Goal: Information Seeking & Learning: Learn about a topic

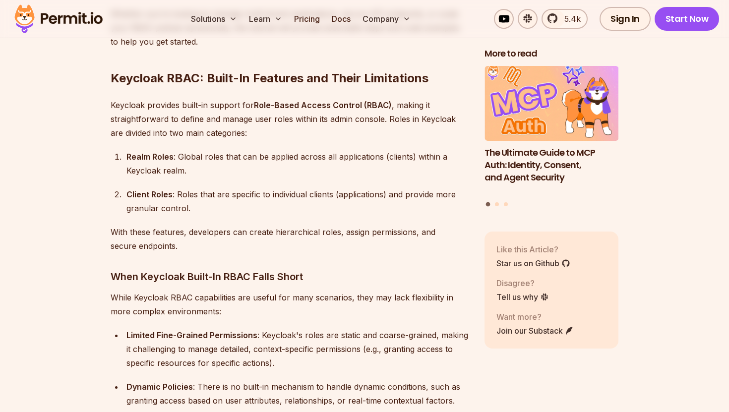
scroll to position [985, 0]
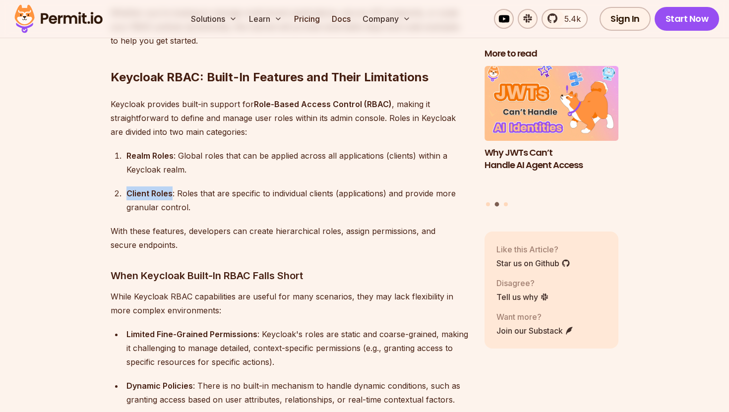
drag, startPoint x: 127, startPoint y: 178, endPoint x: 171, endPoint y: 177, distance: 43.7
click at [171, 188] on strong "Client Roles" at bounding box center [149, 193] width 46 height 10
click at [232, 186] on div "Client Roles : Roles that are specific to individual clients (applications) and…" at bounding box center [297, 200] width 342 height 28
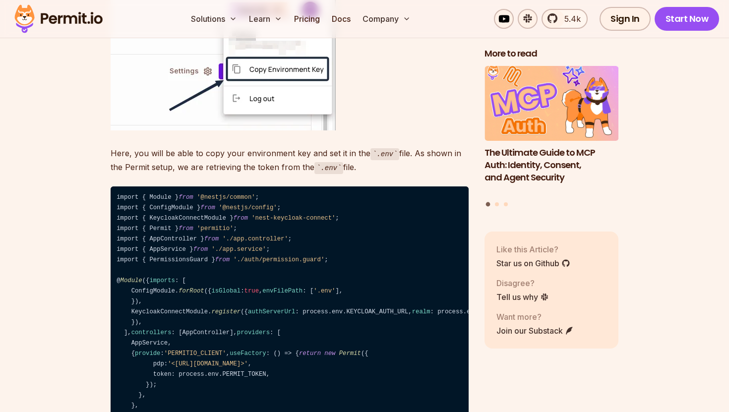
scroll to position [9181, 0]
click at [304, 21] on link "Pricing" at bounding box center [307, 19] width 34 height 20
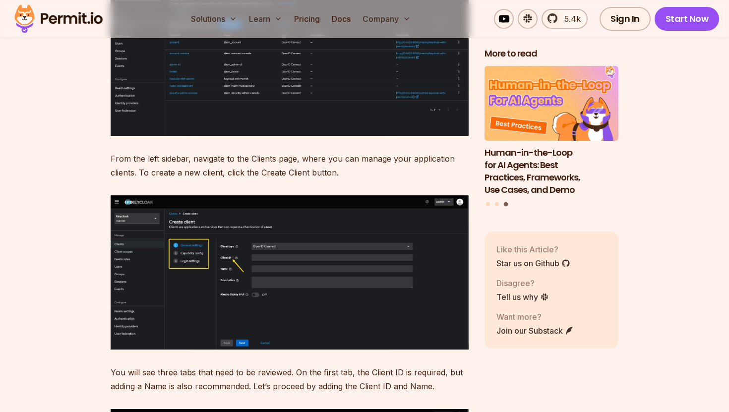
scroll to position [4055, 0]
